Goal: Task Accomplishment & Management: Complete application form

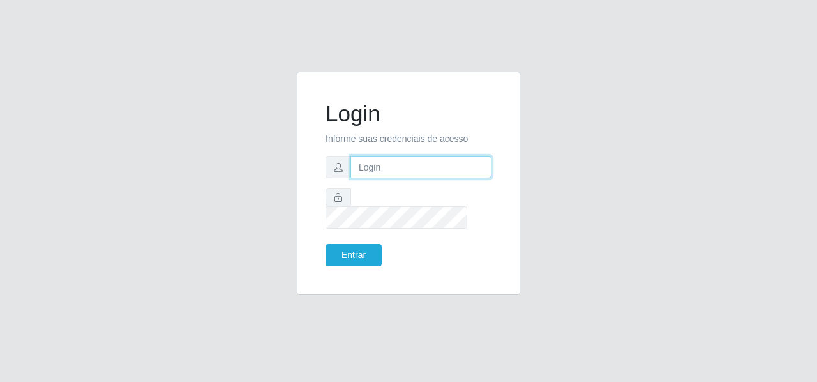
click at [387, 174] on input "text" at bounding box center [420, 167] width 141 height 22
type input "[PERSON_NAME][EMAIL_ADDRESS][DOMAIN_NAME]"
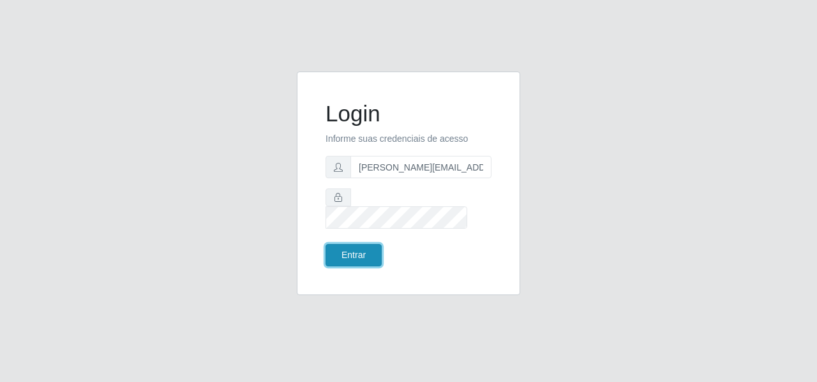
click at [348, 251] on button "Entrar" at bounding box center [353, 255] width 56 height 22
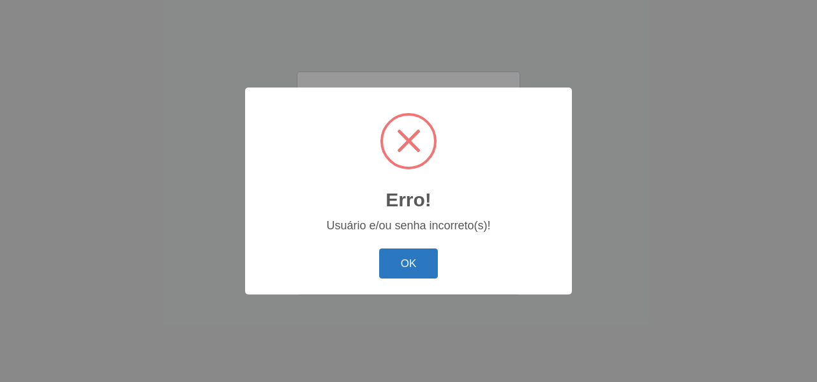
click at [396, 266] on button "OK" at bounding box center [408, 263] width 59 height 30
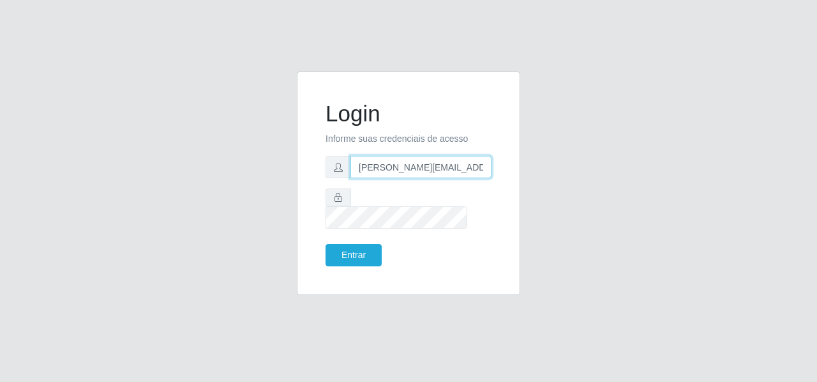
click at [449, 177] on input "[PERSON_NAME][EMAIL_ADDRESS][DOMAIN_NAME]" at bounding box center [420, 167] width 141 height 22
click at [425, 177] on input "[PERSON_NAME][EMAIL_ADDRESS][DOMAIN_NAME]" at bounding box center [420, 167] width 141 height 22
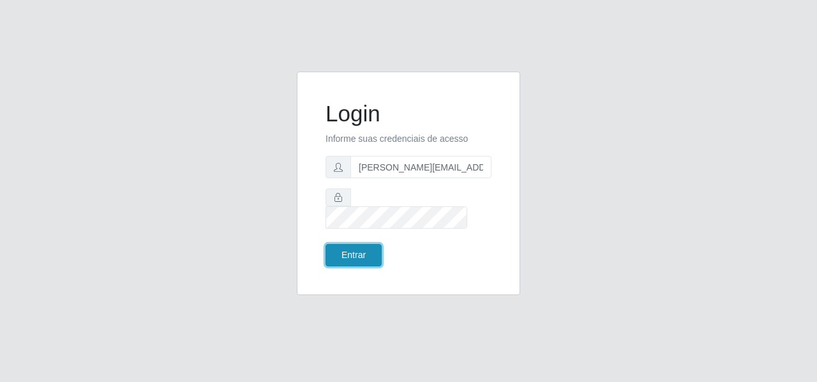
click at [366, 247] on button "Entrar" at bounding box center [353, 255] width 56 height 22
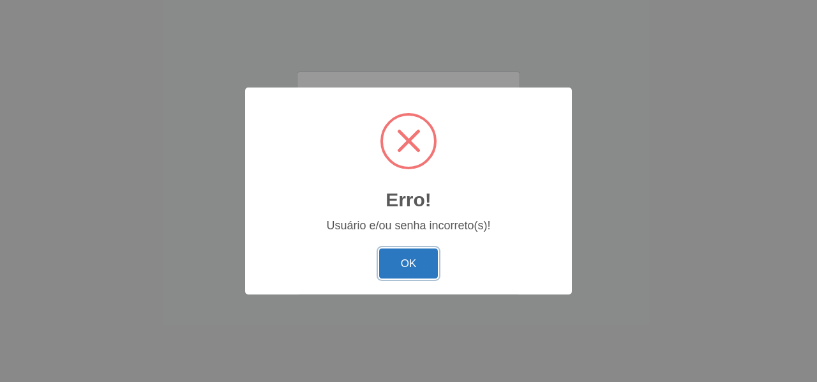
click at [417, 271] on button "OK" at bounding box center [408, 263] width 59 height 30
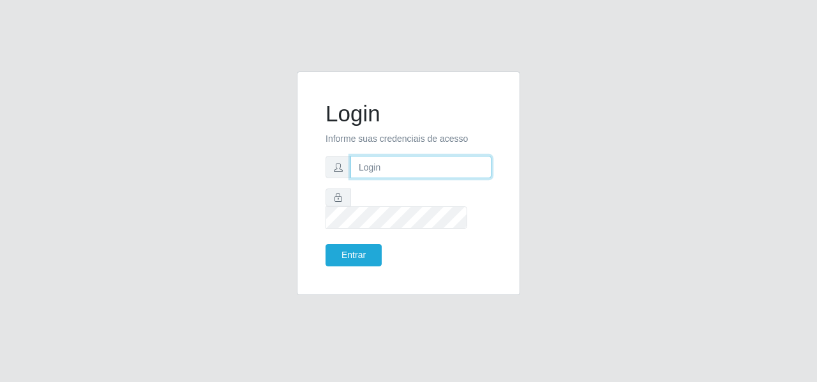
click at [406, 173] on input "text" at bounding box center [420, 167] width 141 height 22
type input "[PERSON_NAME][EMAIL_ADDRESS][DOMAIN_NAME]"
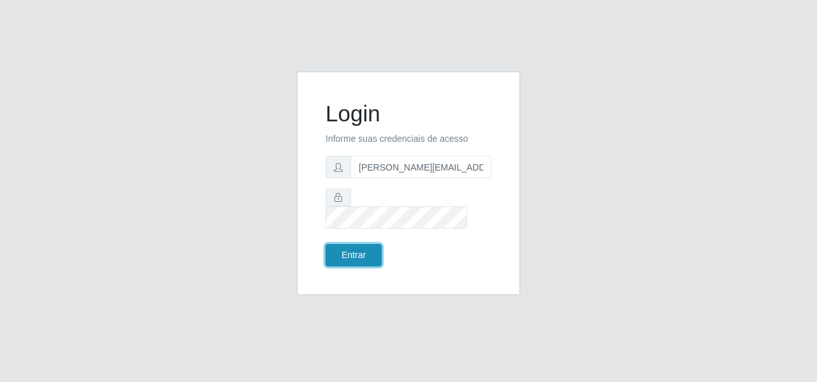
click at [351, 244] on button "Entrar" at bounding box center [353, 255] width 56 height 22
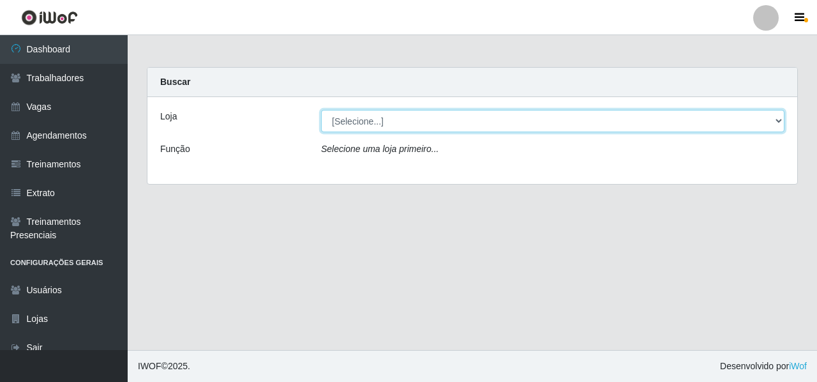
click at [398, 122] on select "[Selecione...] Sapore D'italia" at bounding box center [552, 121] width 463 height 22
select select "266"
click at [321, 110] on select "[Selecione...] Sapore D'italia" at bounding box center [552, 121] width 463 height 22
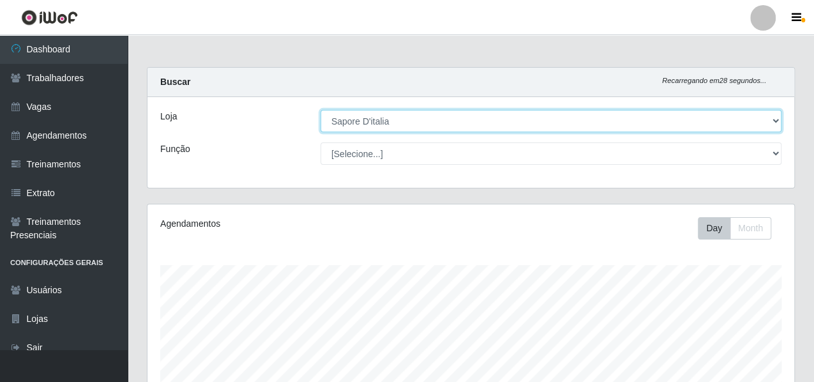
scroll to position [264, 646]
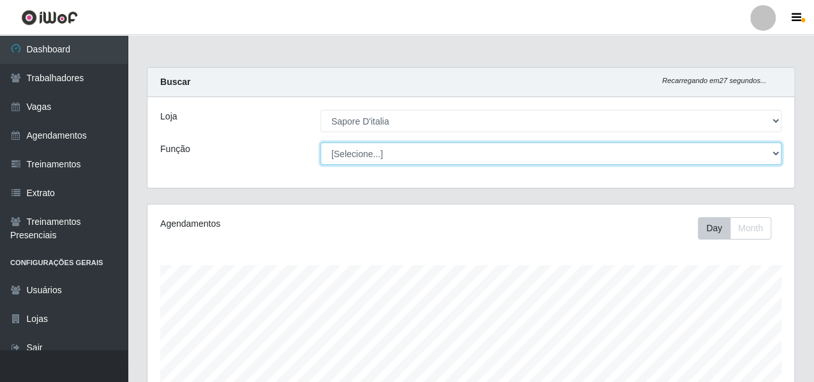
click at [411, 158] on select "[Selecione...] ASG ASG + ASG ++ Auxiliar de Cozinha Auxiliar de Cozinha + Auxil…" at bounding box center [550, 153] width 461 height 22
select select "91"
click at [320, 142] on select "[Selecione...] ASG ASG + ASG ++ Auxiliar de Cozinha Auxiliar de Cozinha + Auxil…" at bounding box center [550, 153] width 461 height 22
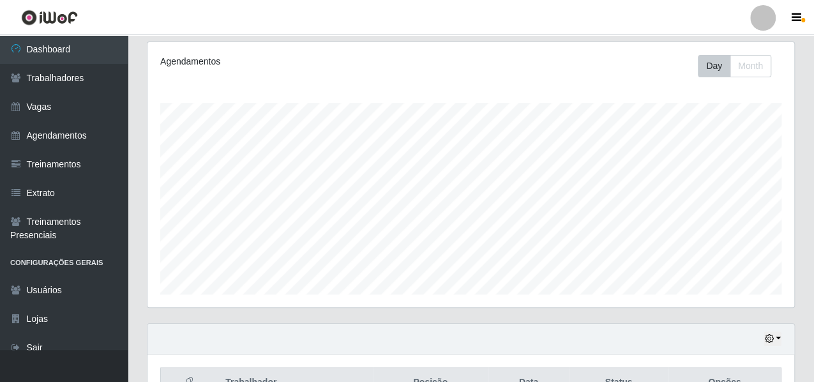
scroll to position [236, 0]
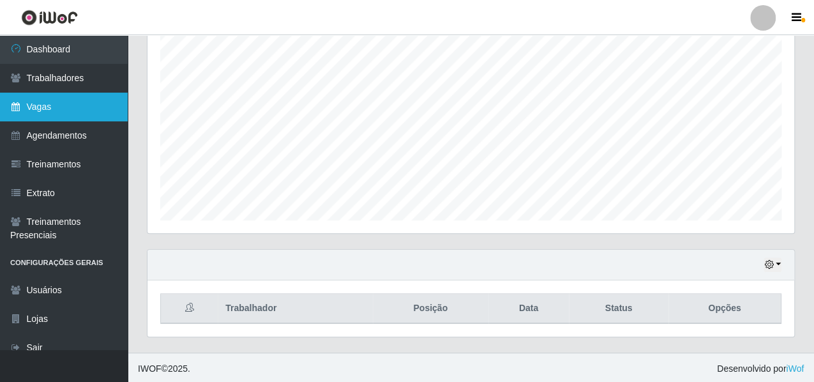
click at [56, 101] on link "Vagas" at bounding box center [64, 107] width 128 height 29
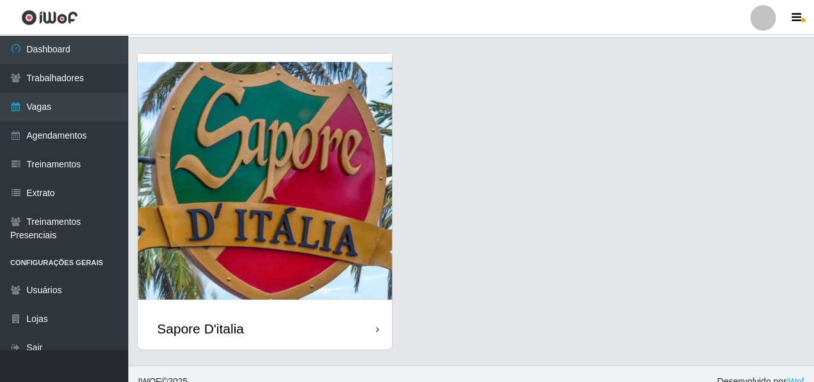
scroll to position [42, 0]
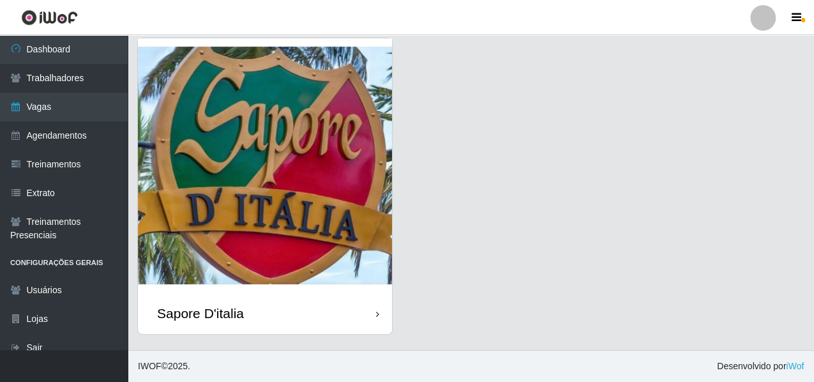
click at [294, 217] on img at bounding box center [265, 165] width 254 height 254
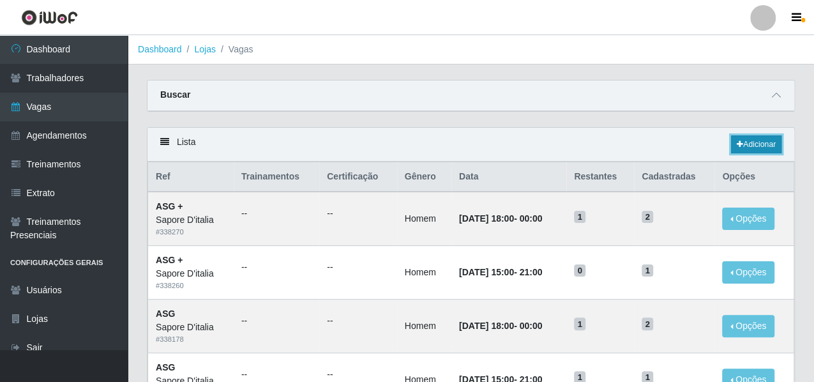
click at [736, 141] on icon at bounding box center [739, 144] width 6 height 8
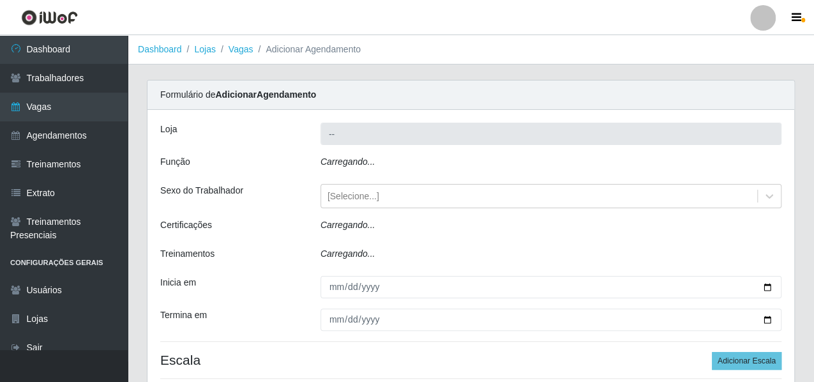
type input "Sapore D'italia"
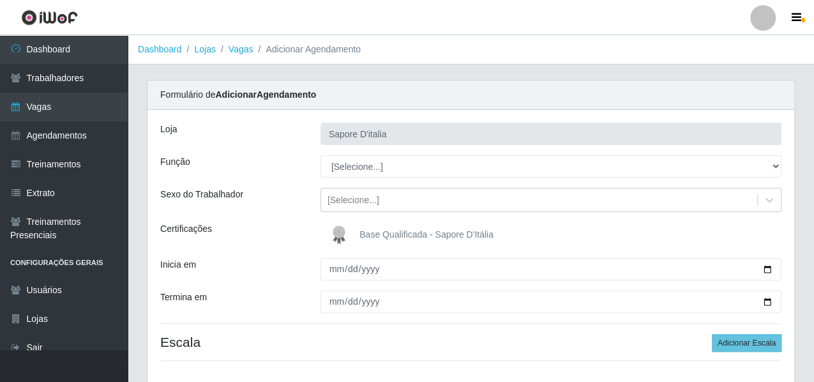
scroll to position [64, 0]
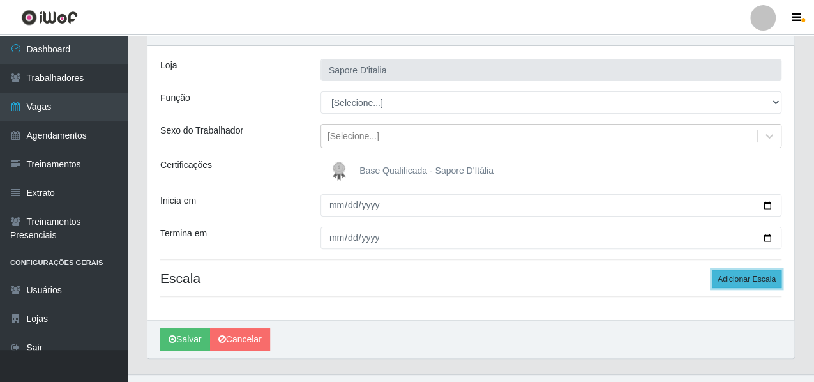
click at [717, 272] on button "Adicionar Escala" at bounding box center [747, 279] width 70 height 18
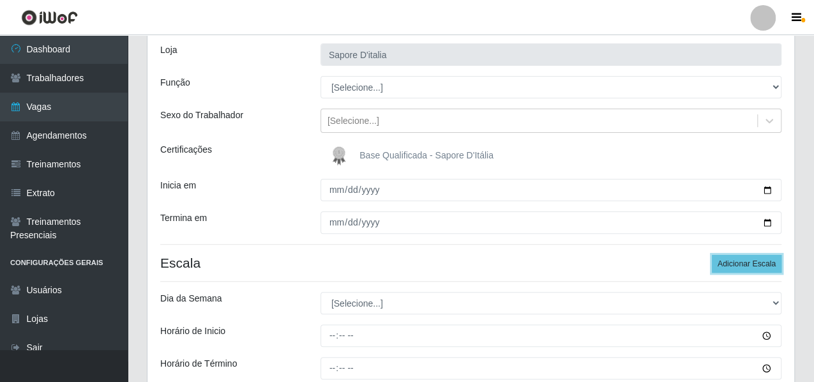
scroll to position [100, 0]
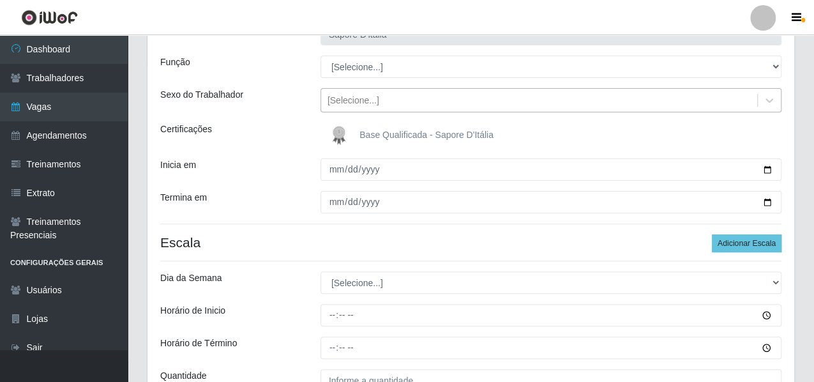
click at [507, 103] on div "[Selecione...]" at bounding box center [539, 100] width 436 height 21
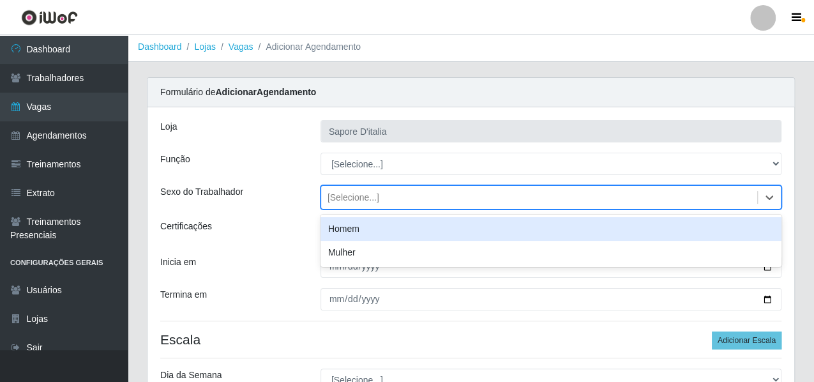
scroll to position [0, 0]
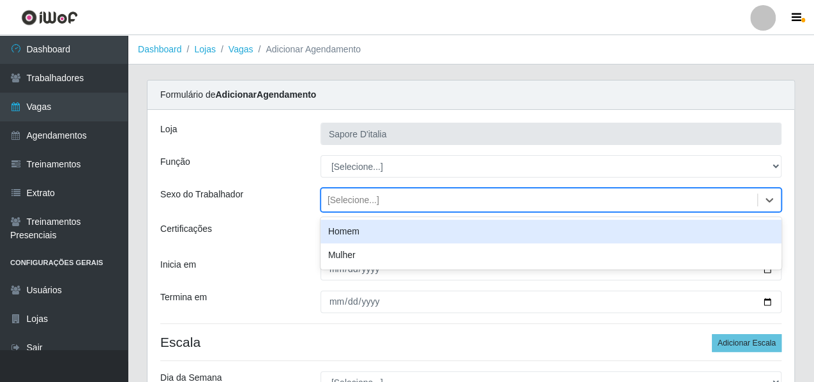
click at [268, 191] on div "Sexo do Trabalhador" at bounding box center [231, 200] width 160 height 24
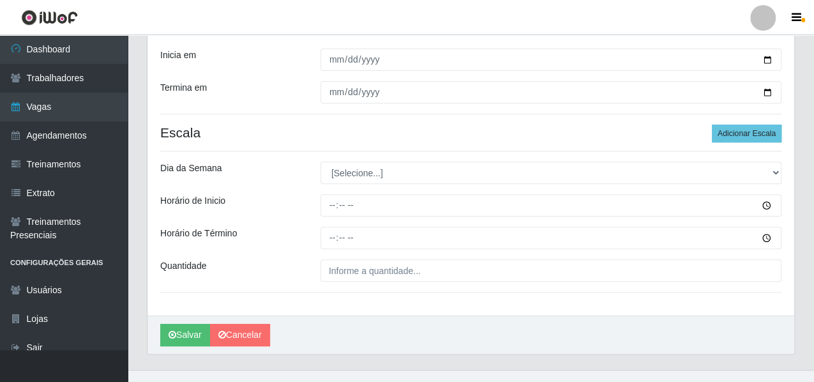
scroll to position [227, 0]
